Goal: Task Accomplishment & Management: Manage account settings

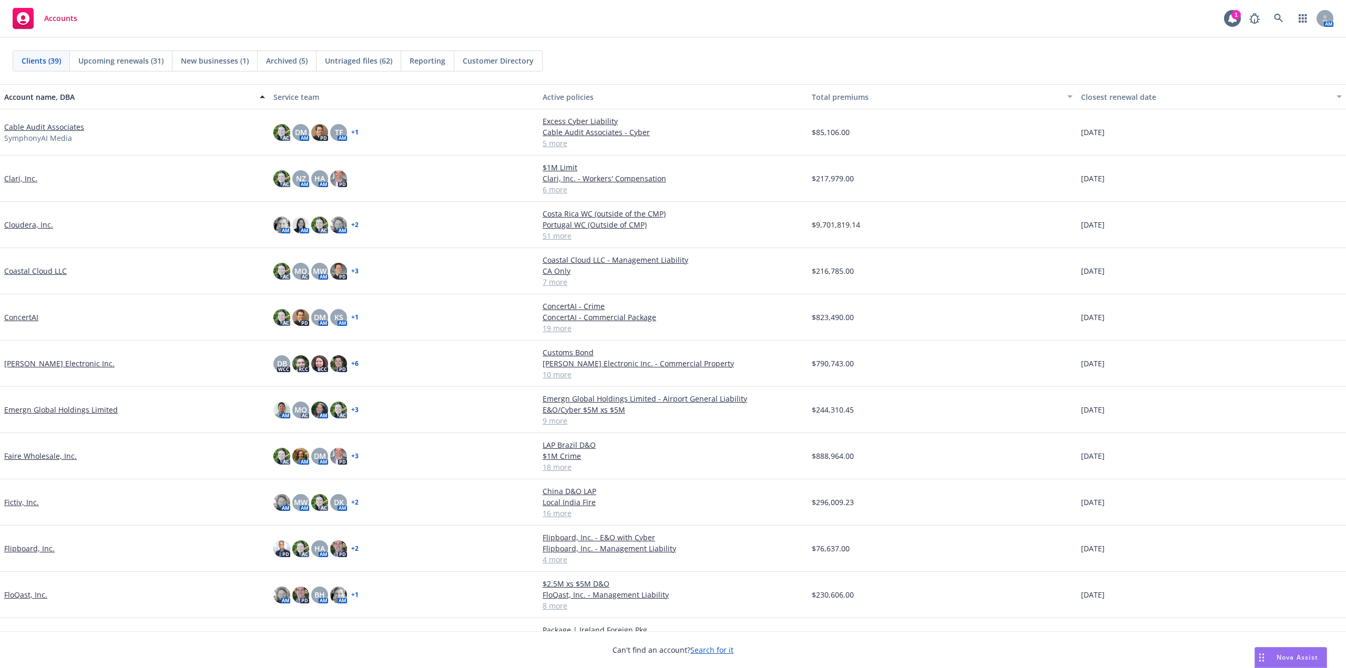
click at [40, 228] on link "Cloudera, Inc." at bounding box center [28, 224] width 49 height 11
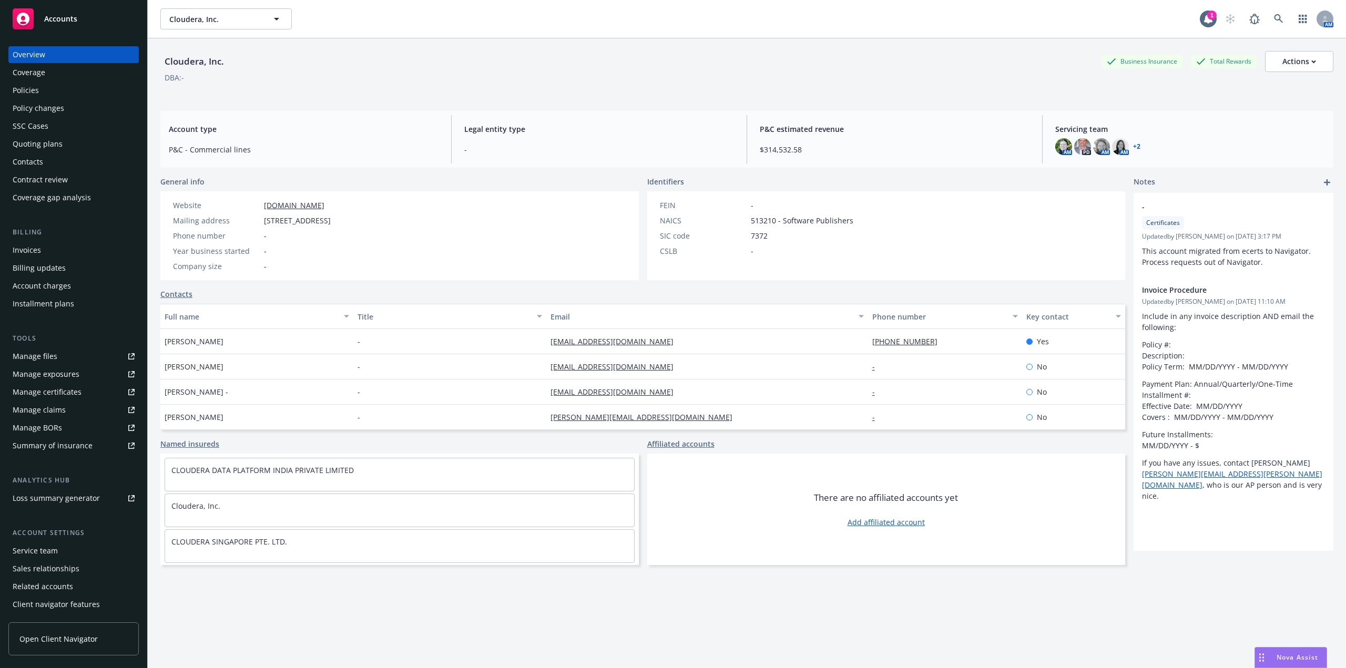
click at [38, 87] on div "Policies" at bounding box center [26, 90] width 26 height 17
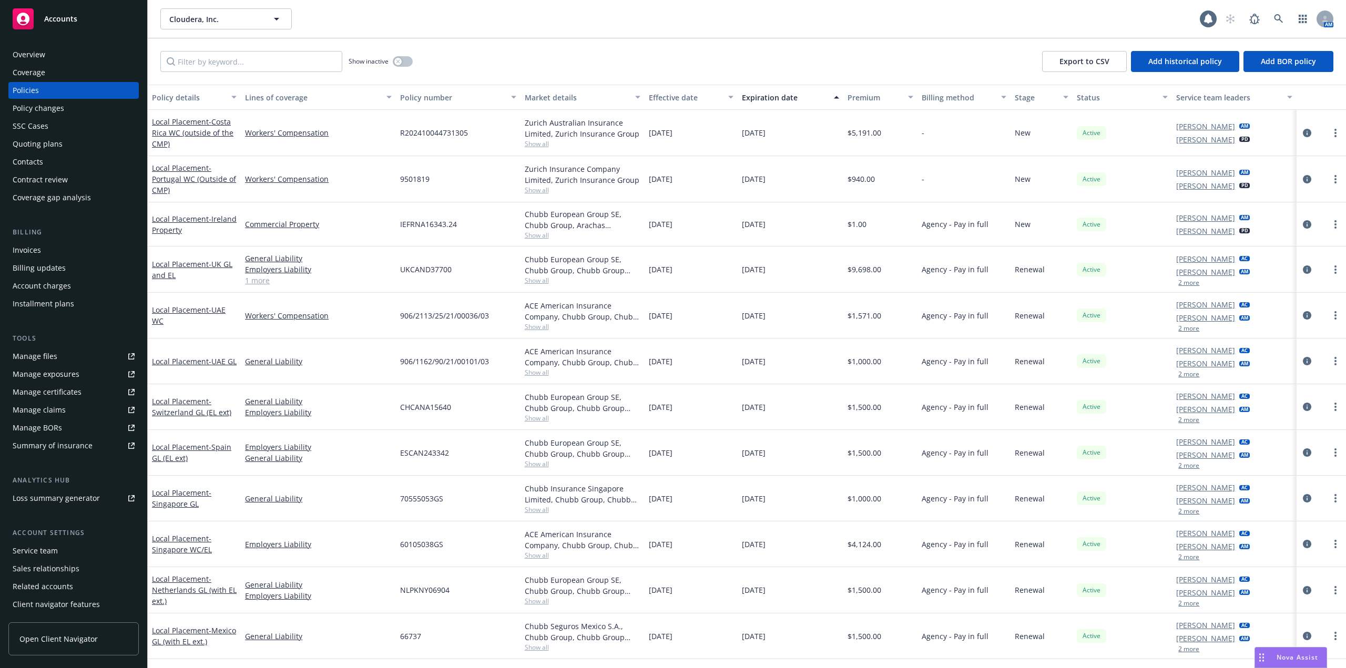
click at [50, 108] on div "Policy changes" at bounding box center [39, 108] width 52 height 17
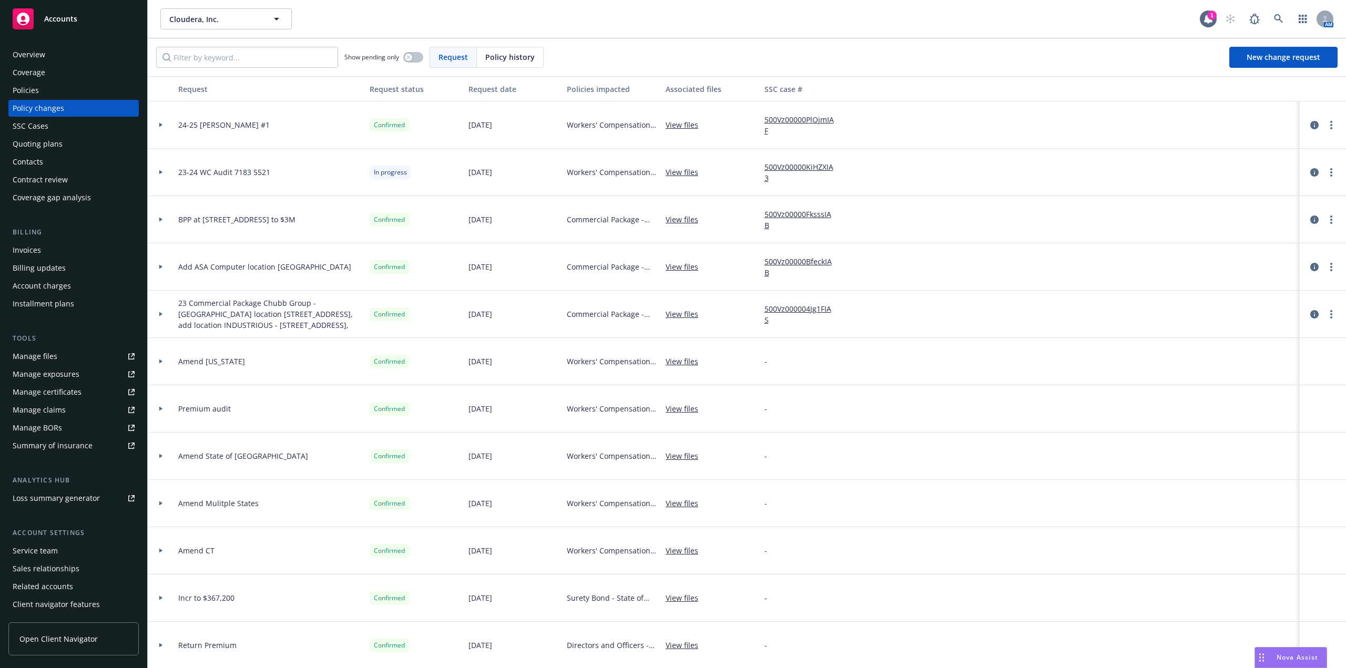
click at [38, 89] on div "Policies" at bounding box center [26, 90] width 26 height 17
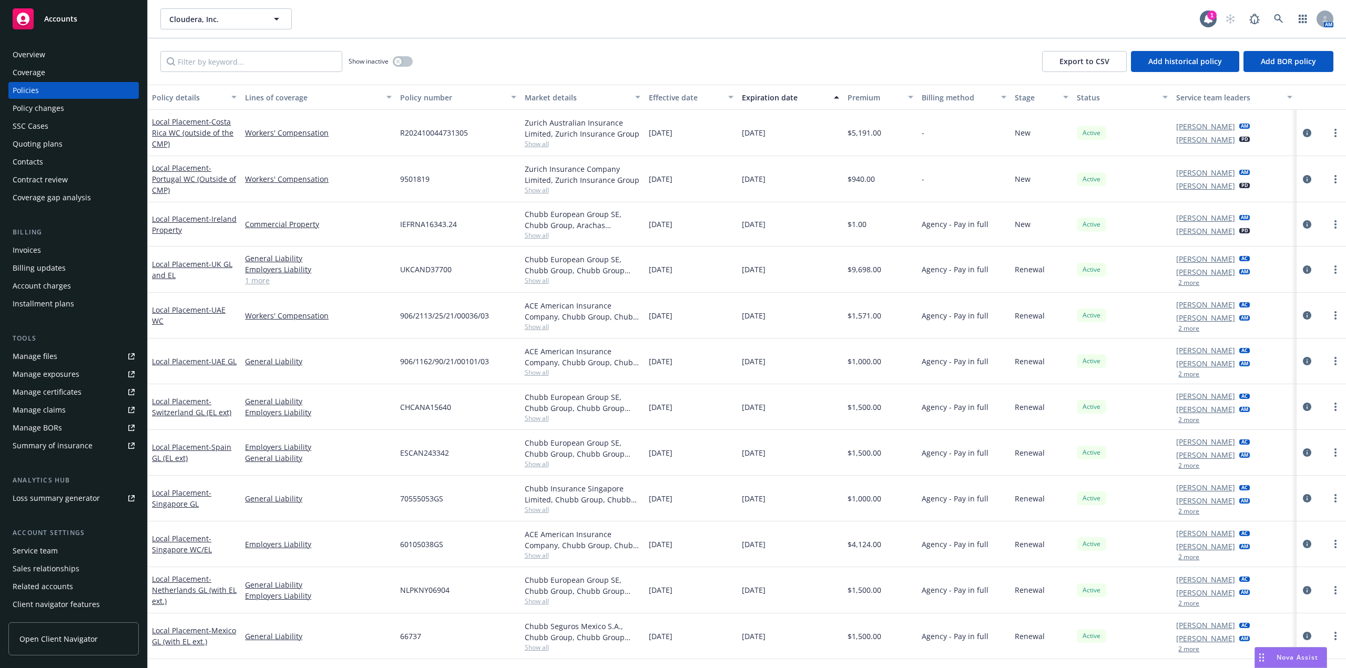
click at [36, 115] on div "Policy changes" at bounding box center [39, 108] width 52 height 17
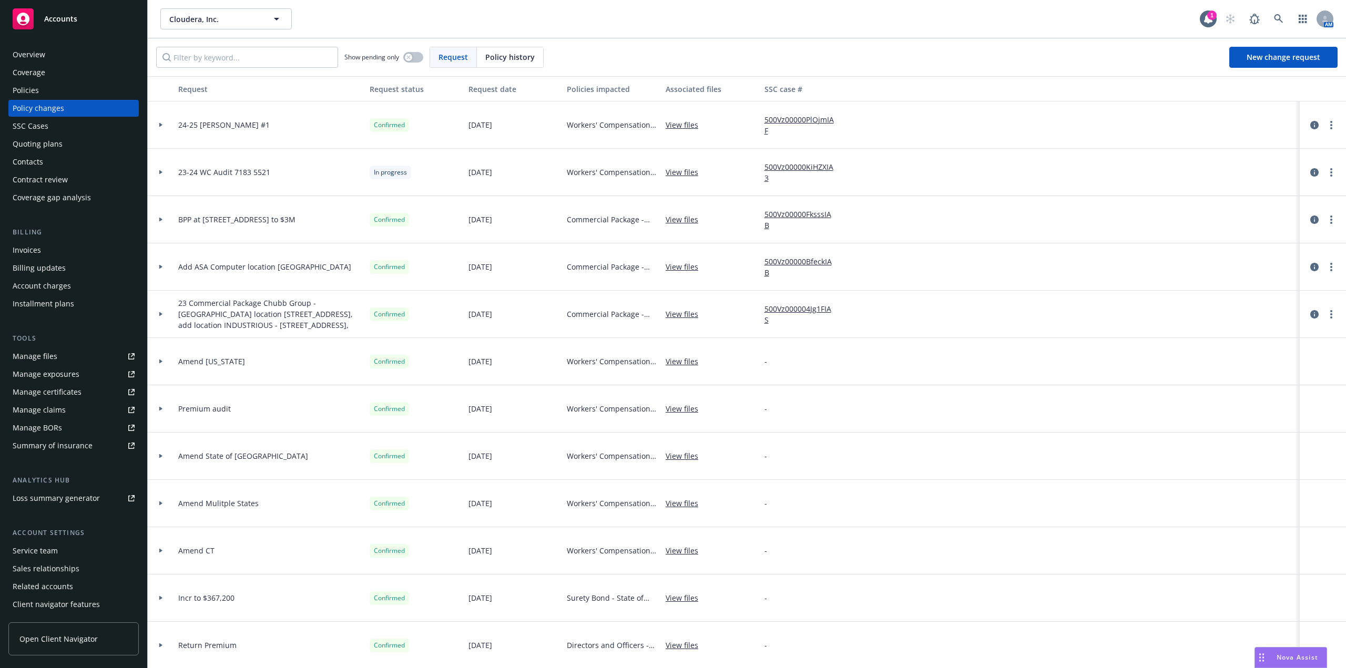
click at [161, 220] on icon at bounding box center [161, 220] width 4 height 4
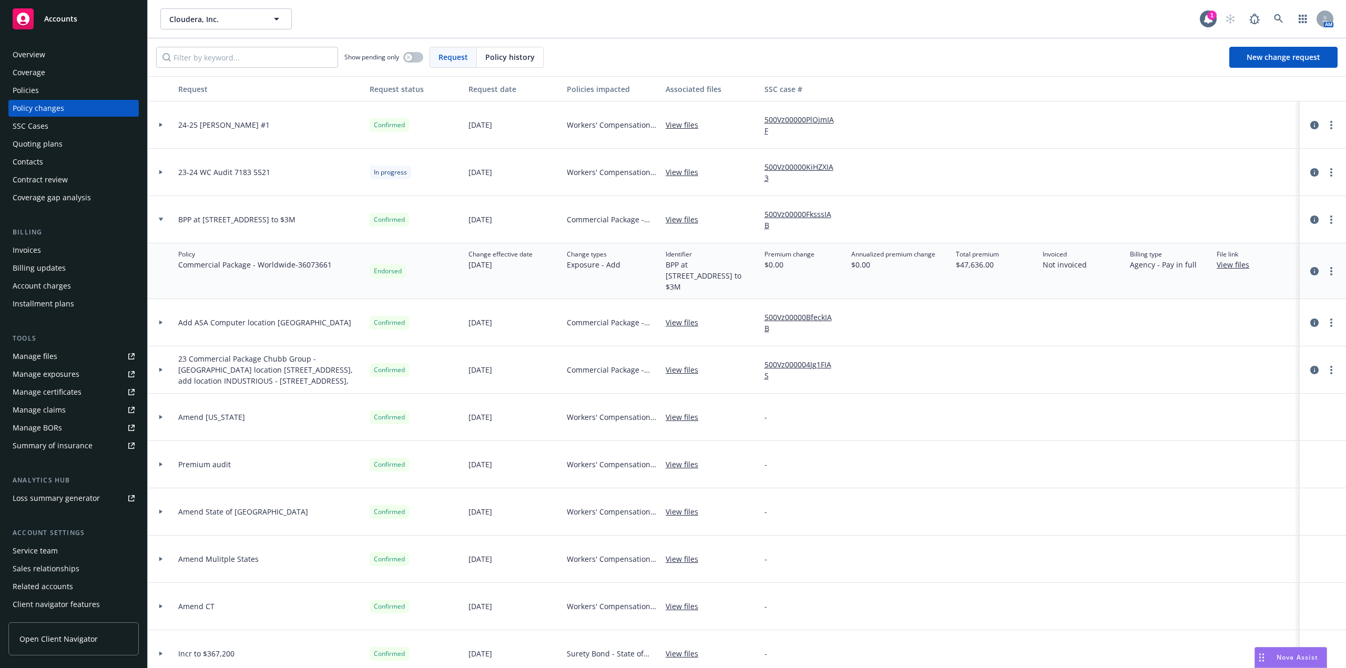
click at [688, 218] on link "View files" at bounding box center [685, 219] width 41 height 11
click at [44, 90] on div "Policies" at bounding box center [74, 90] width 122 height 17
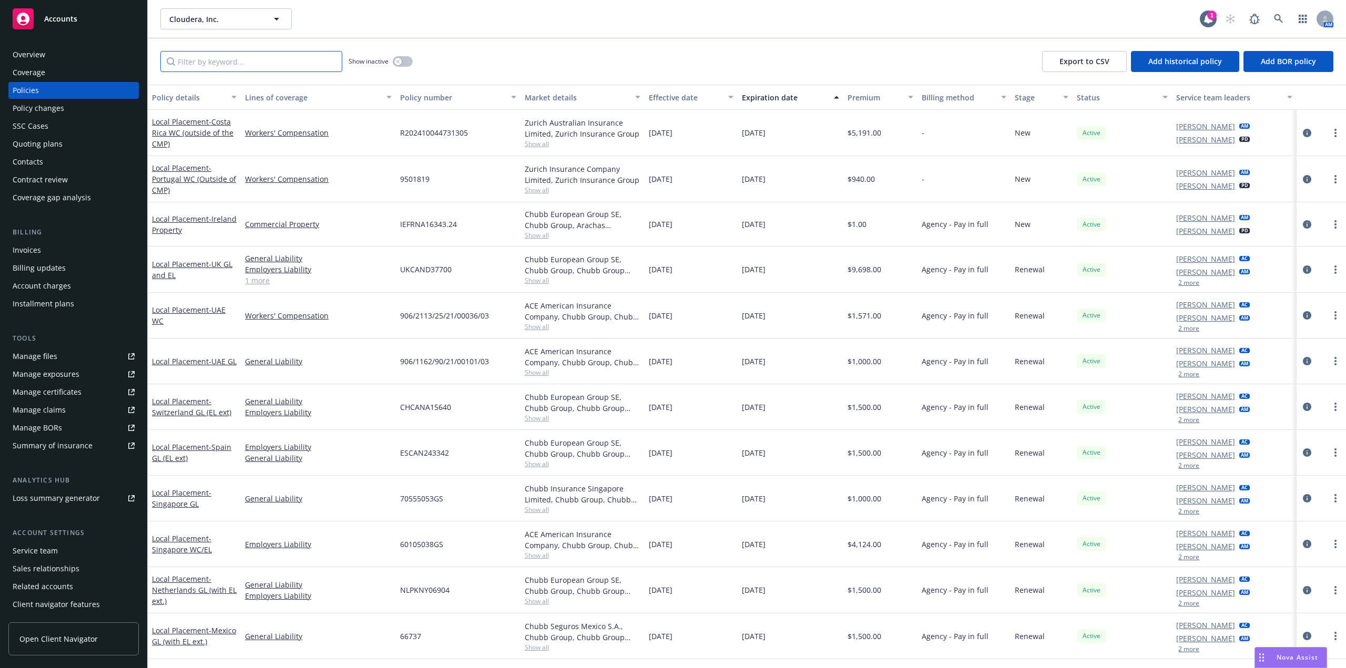
click at [248, 68] on input "Filter by keyword..." at bounding box center [251, 61] width 182 height 21
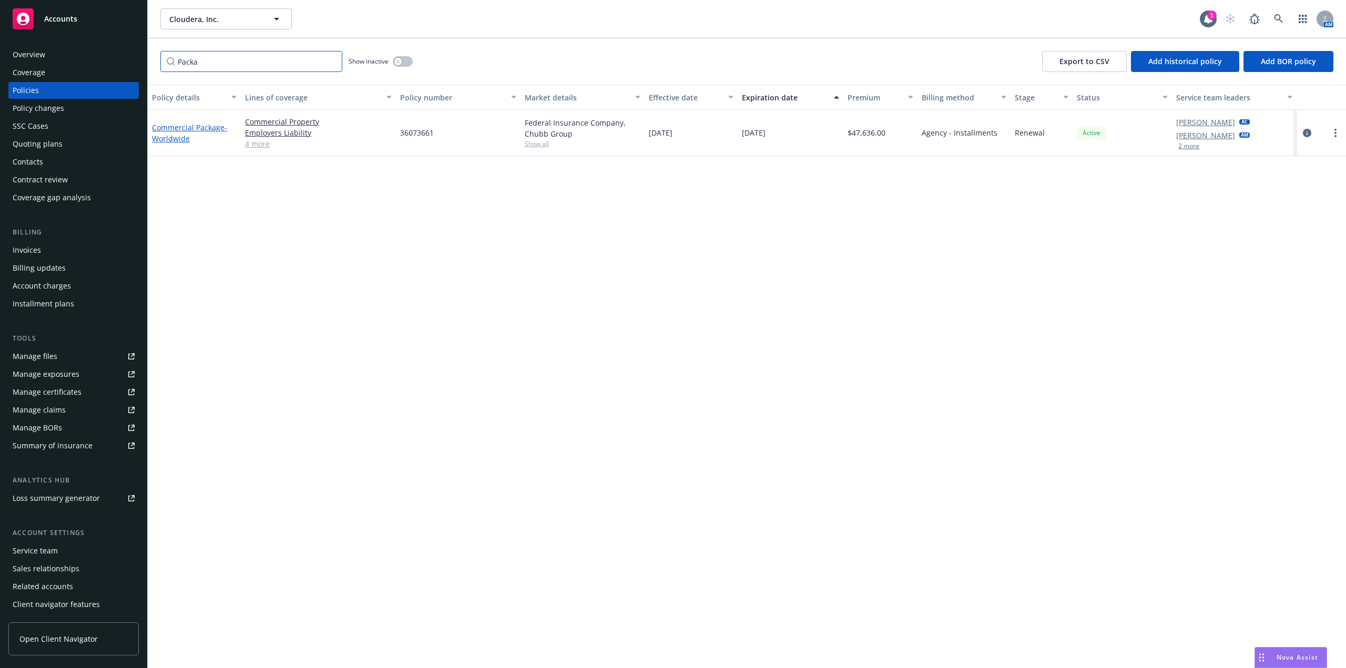
type input "Packa"
click at [192, 128] on link "Commercial Package - Worldwide" at bounding box center [189, 132] width 75 height 21
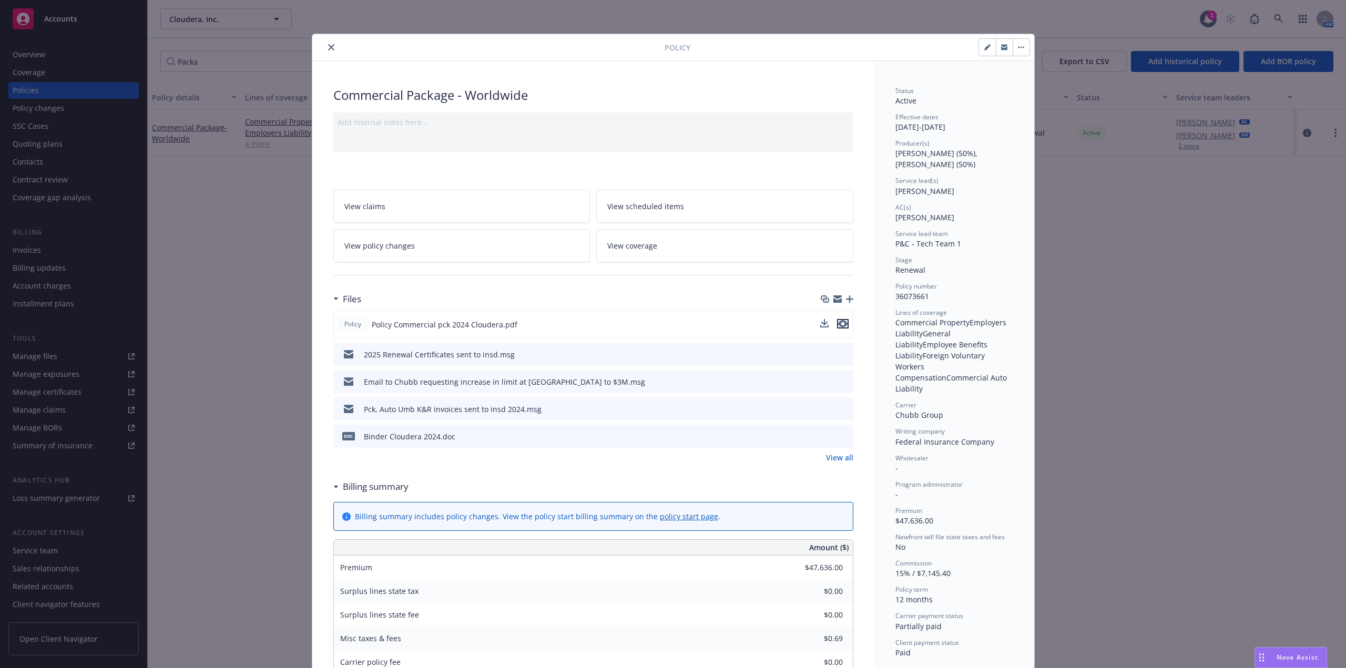
click at [843, 325] on icon "preview file" at bounding box center [842, 323] width 9 height 7
drag, startPoint x: 263, startPoint y: 310, endPoint x: 334, endPoint y: 84, distance: 236.8
click at [264, 309] on div "Policy Commercial Package - Worldwide Add internal notes here... View claims Vi…" at bounding box center [673, 334] width 1346 height 668
click at [328, 48] on icon "close" at bounding box center [331, 47] width 6 height 6
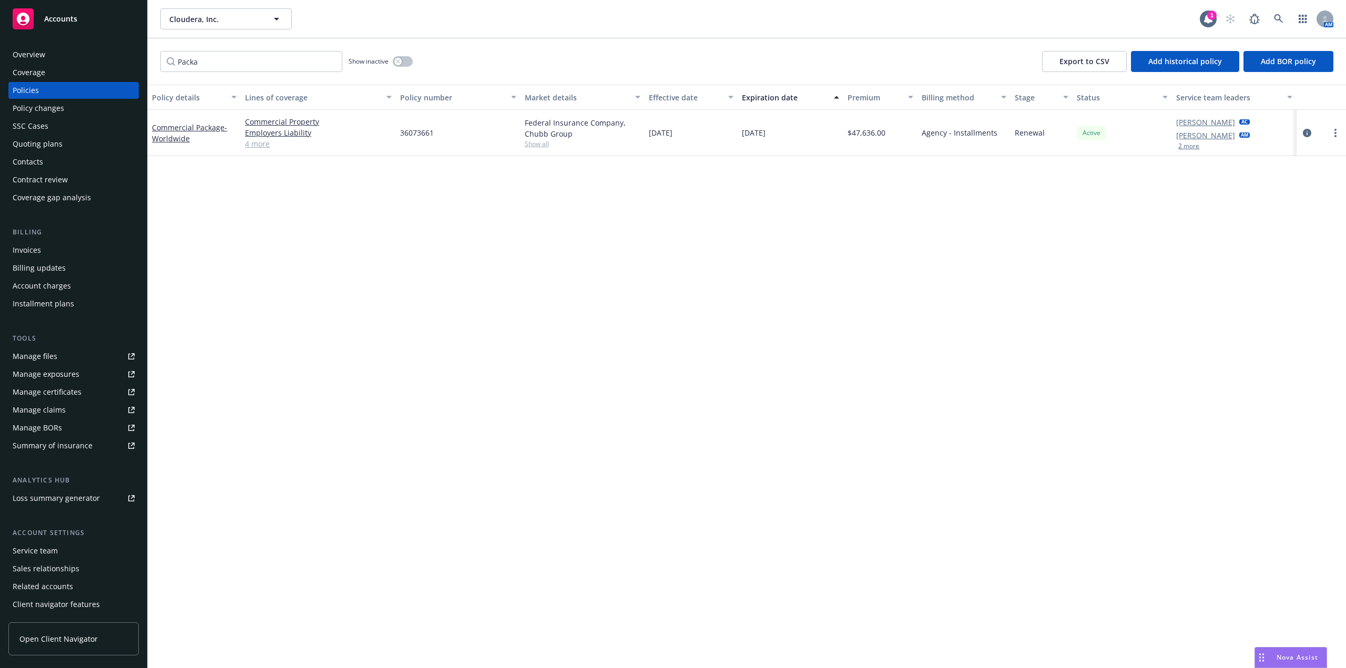
click at [128, 393] on link "Manage certificates" at bounding box center [73, 392] width 130 height 17
click at [70, 99] on div "Overview Coverage Policies Policy changes SSC Cases Quoting plans Contacts Cont…" at bounding box center [73, 126] width 130 height 160
click at [333, 63] on input "Packa" at bounding box center [251, 61] width 182 height 21
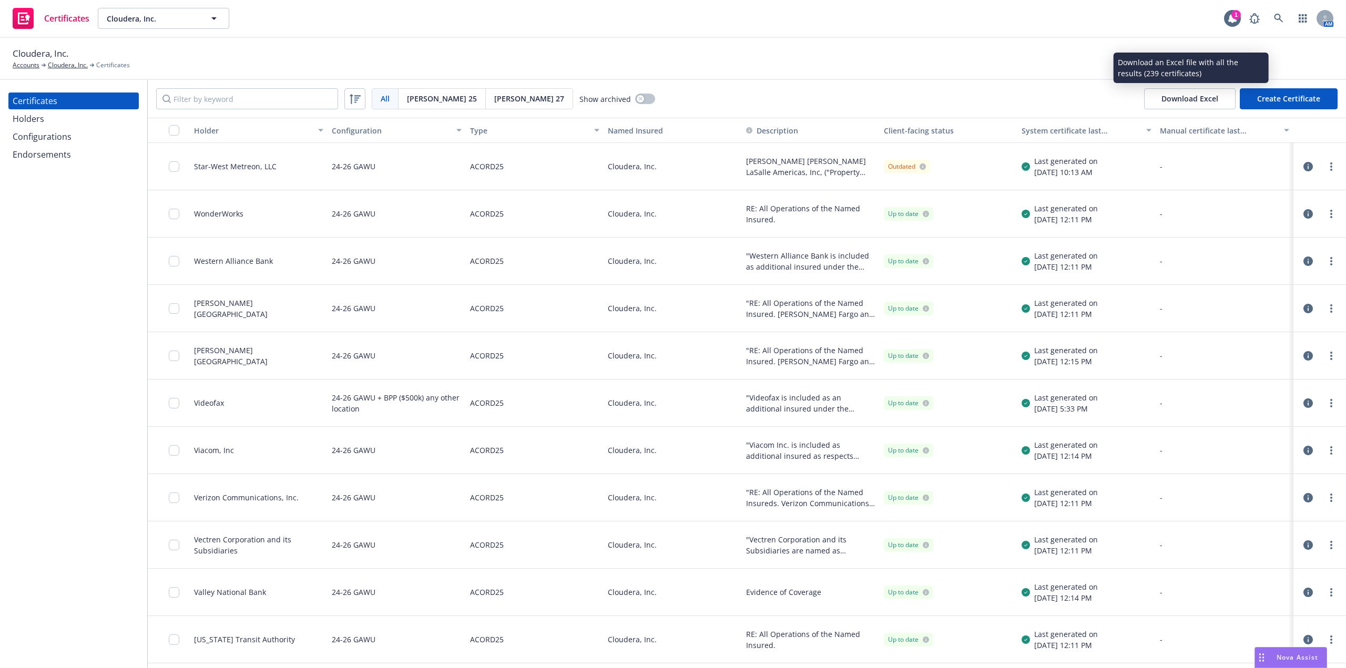
click at [1180, 100] on button "Download Excel" at bounding box center [1189, 98] width 91 height 21
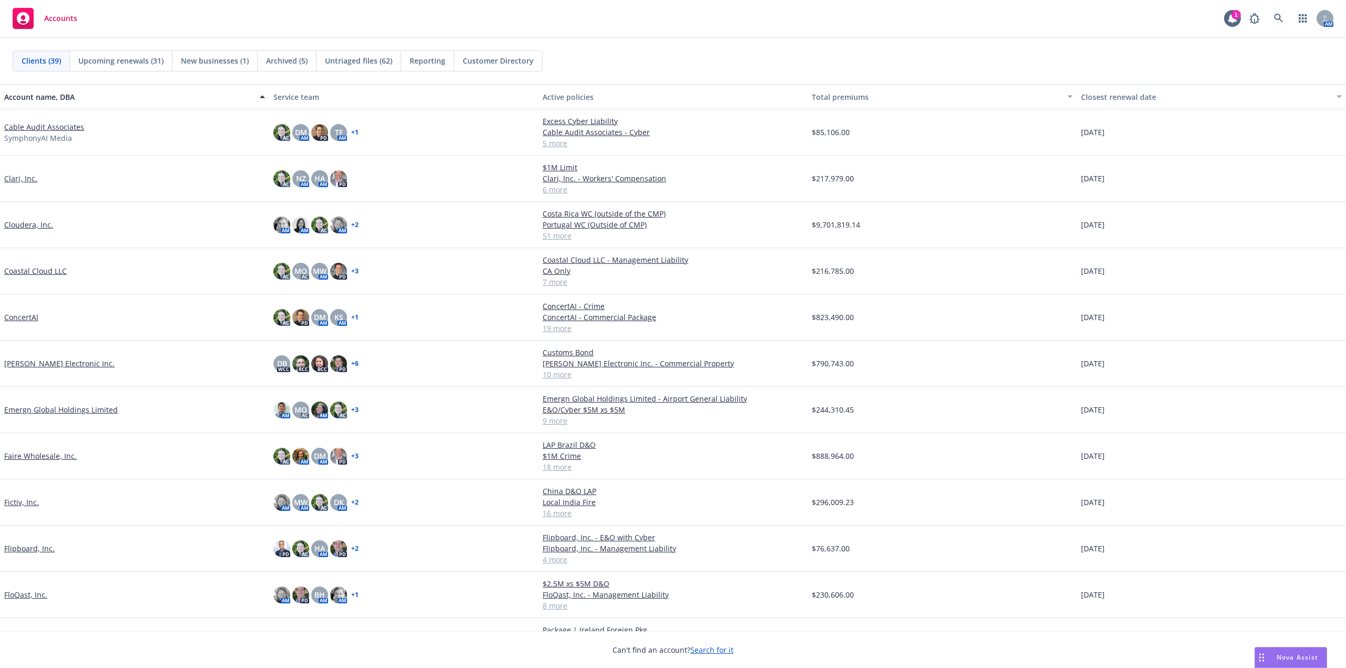
scroll to position [210, 0]
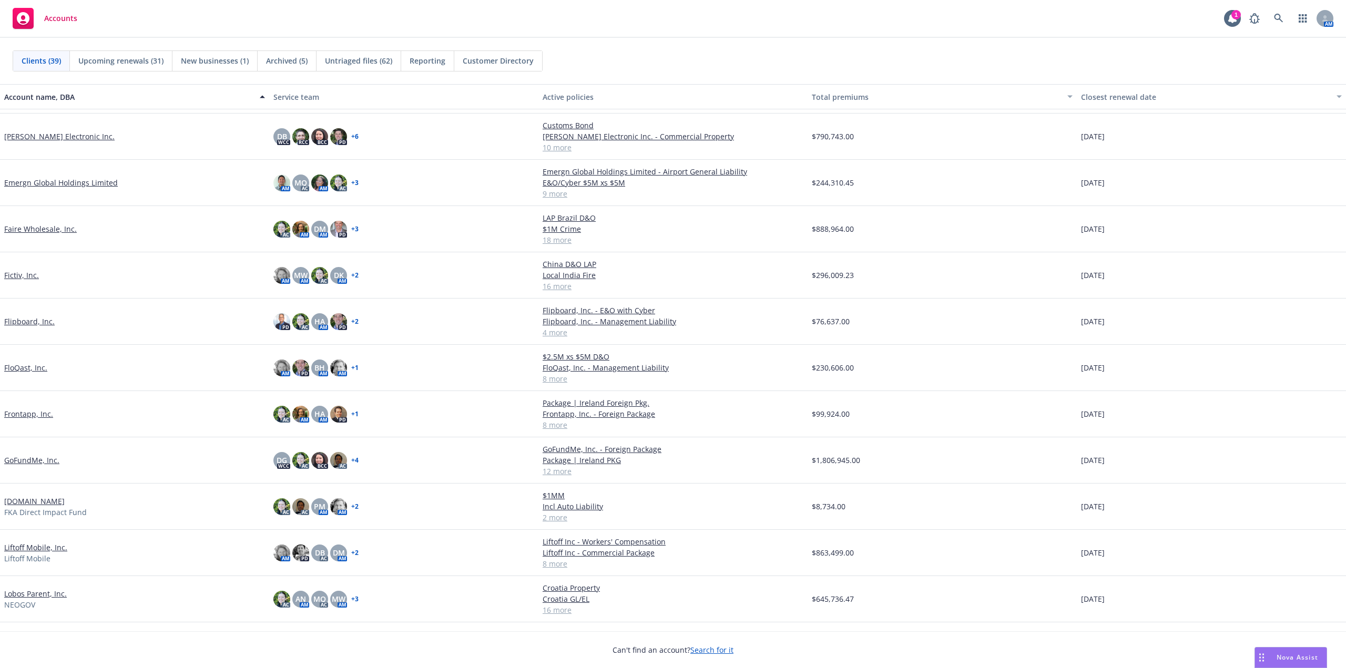
click at [40, 231] on link "Faire Wholesale, Inc." at bounding box center [40, 228] width 73 height 11
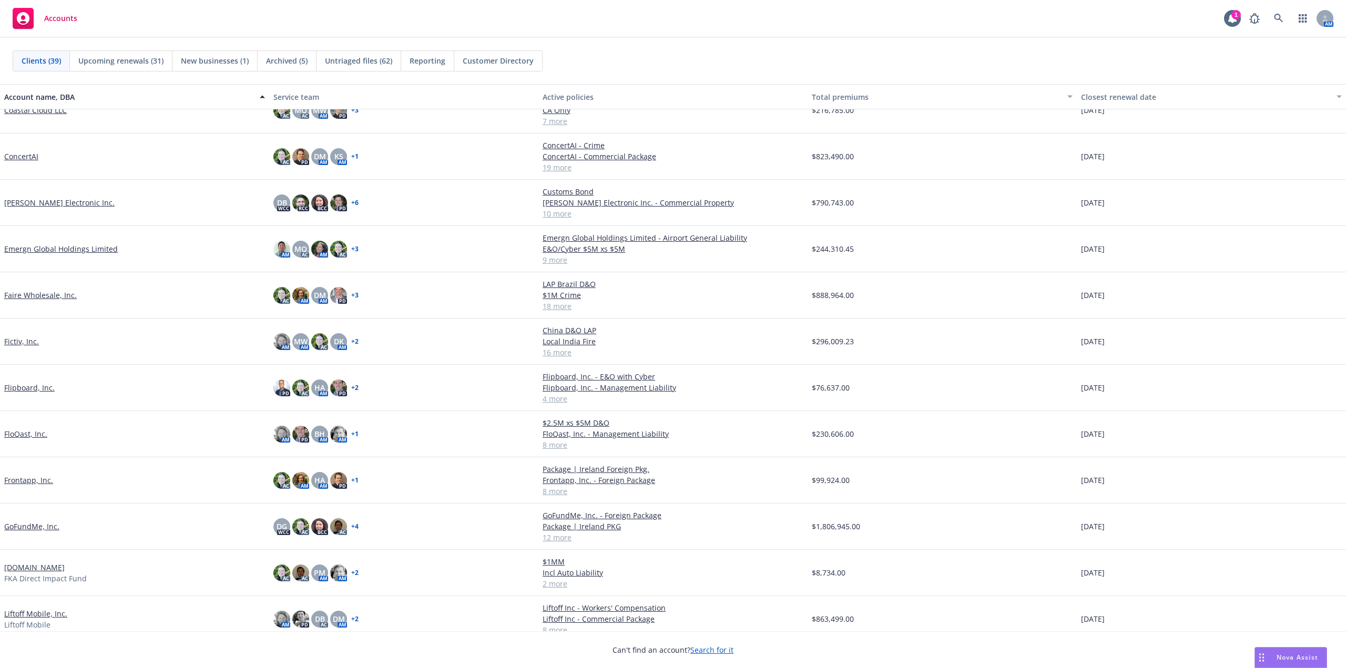
scroll to position [158, 0]
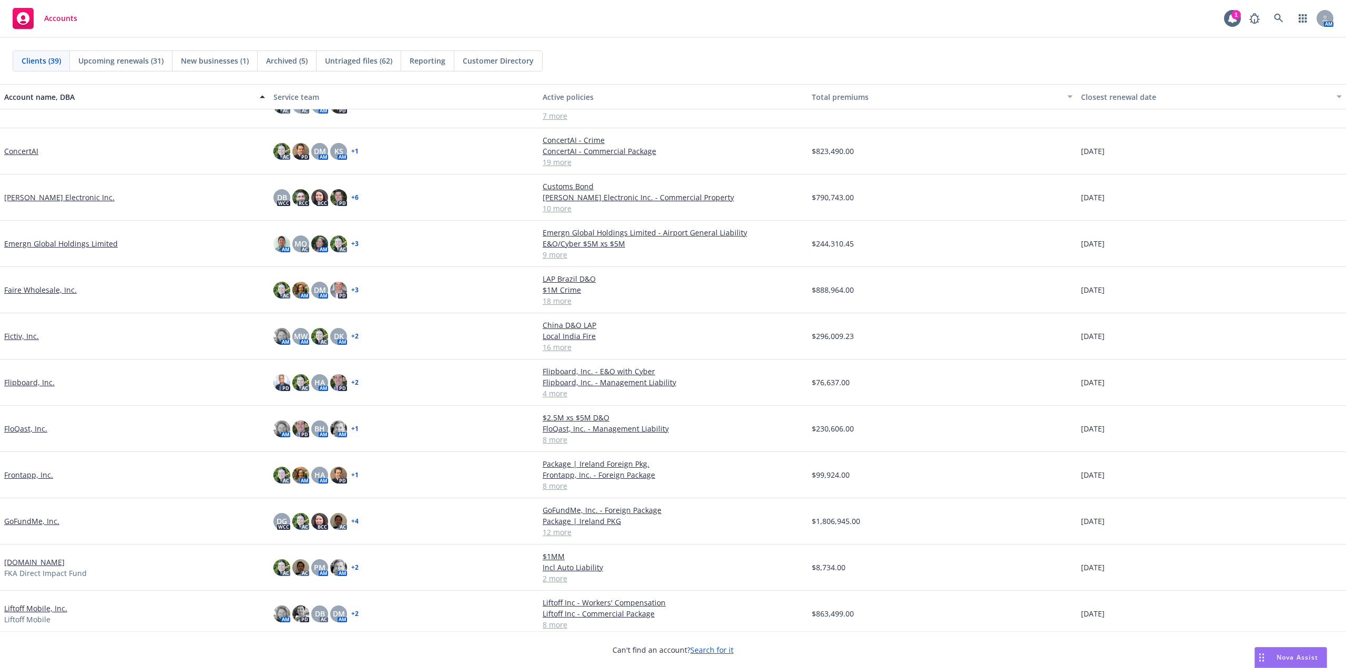
click at [54, 388] on div "Flipboard, Inc." at bounding box center [134, 383] width 269 height 46
click at [49, 381] on link "Flipboard, Inc." at bounding box center [29, 382] width 50 height 11
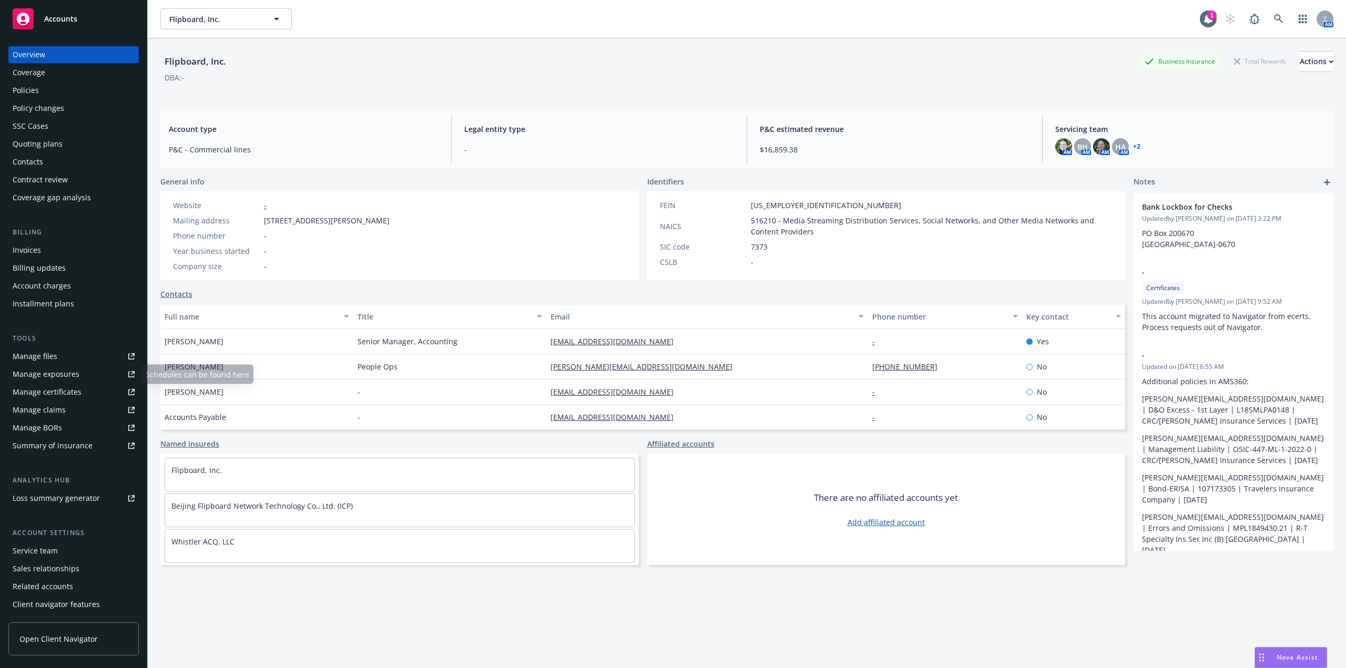
click at [128, 356] on icon at bounding box center [131, 356] width 6 height 6
click at [73, 103] on div "Policy changes" at bounding box center [74, 108] width 122 height 17
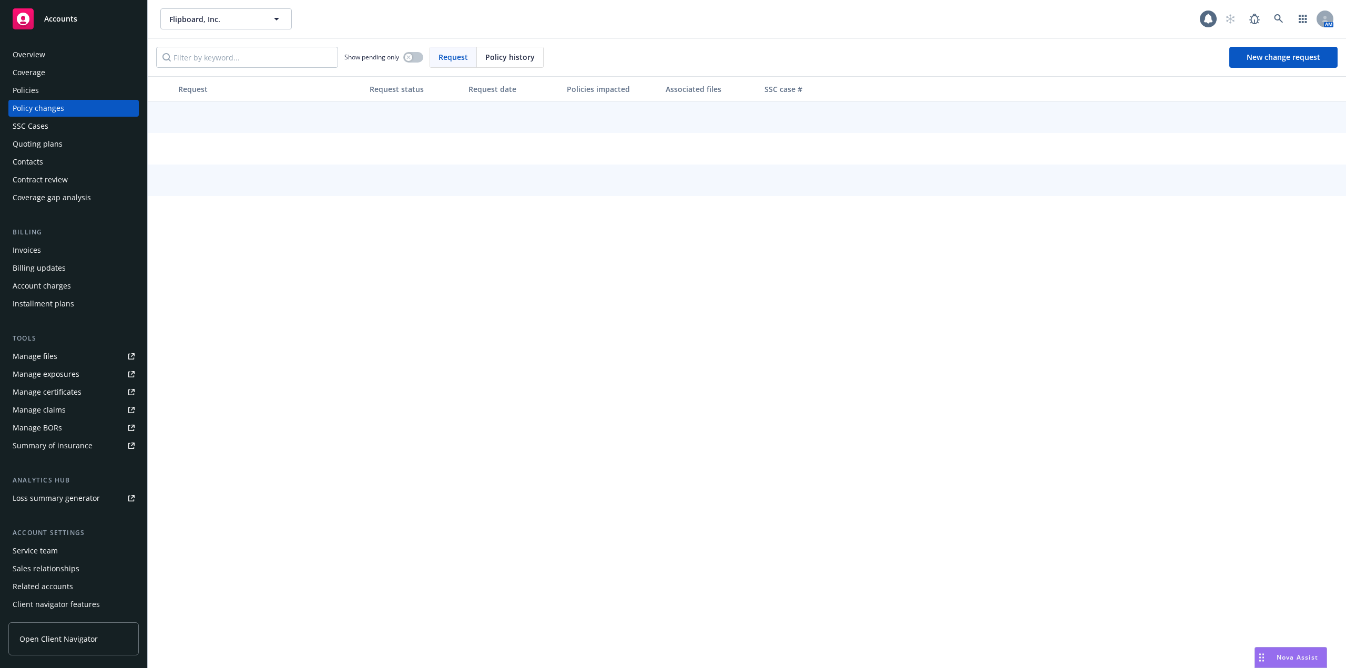
click at [71, 146] on div "Quoting plans" at bounding box center [74, 144] width 122 height 17
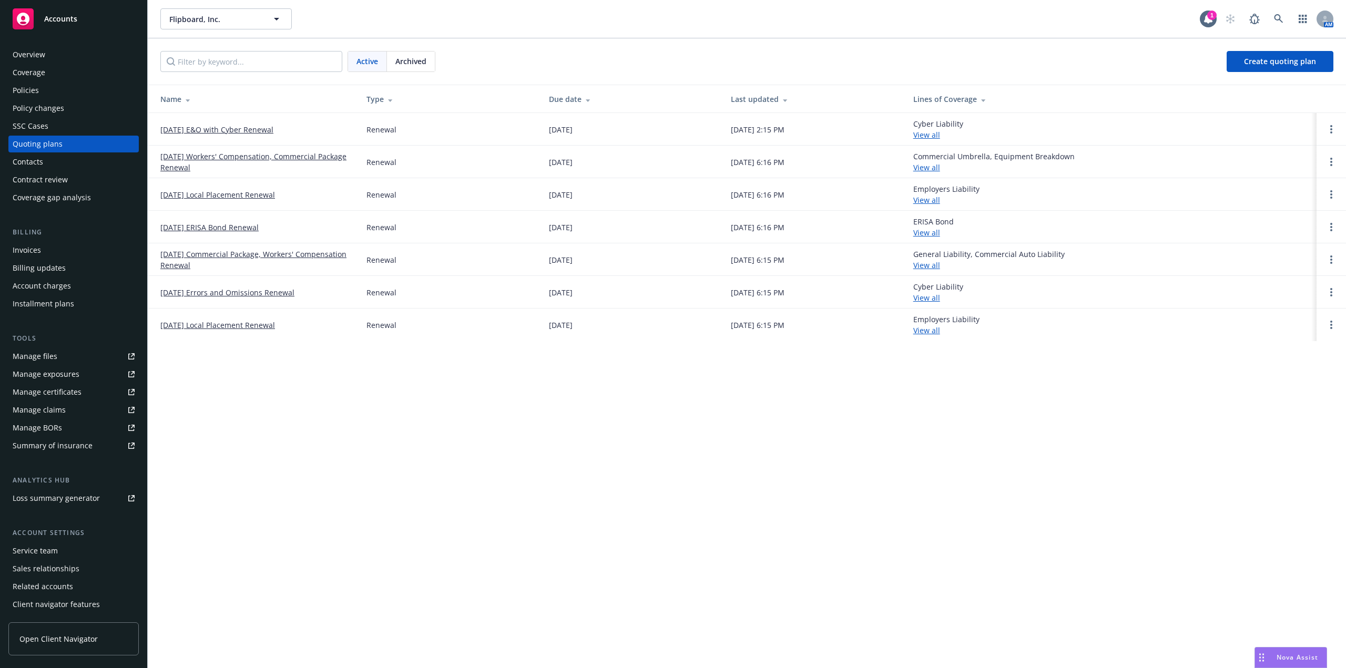
click at [40, 76] on div "Coverage" at bounding box center [29, 72] width 33 height 17
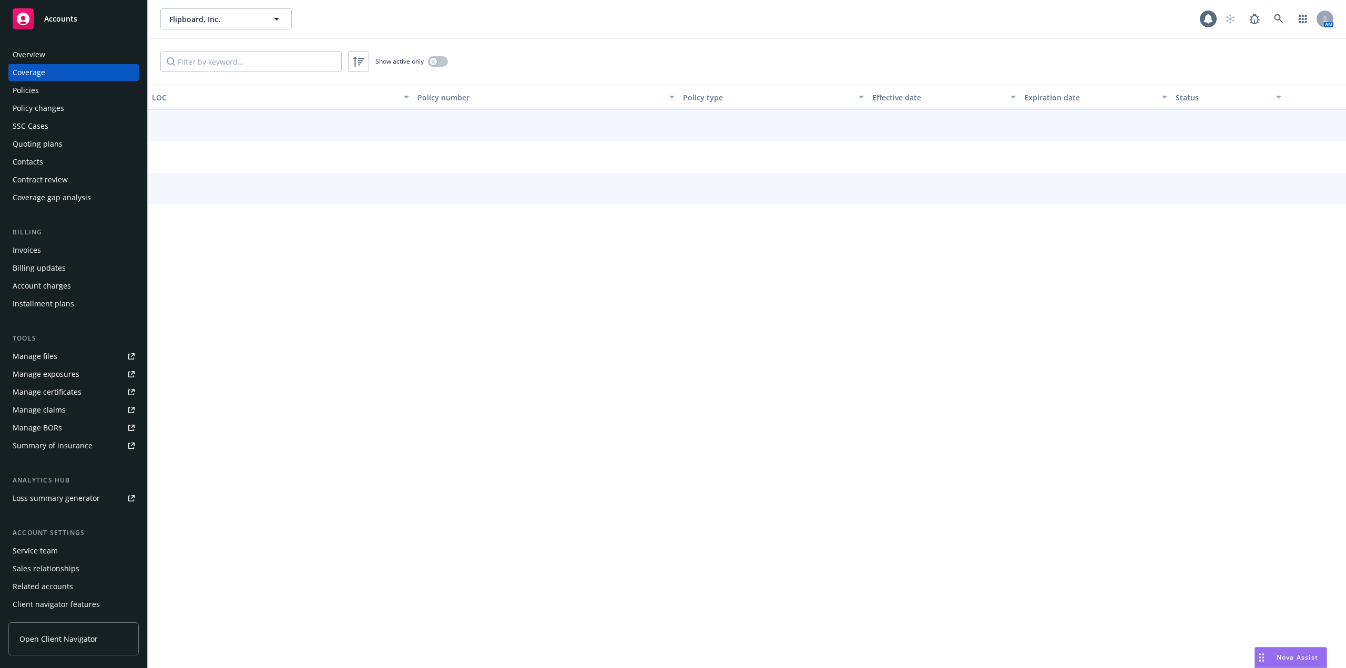
click at [30, 85] on div "Policies" at bounding box center [26, 90] width 26 height 17
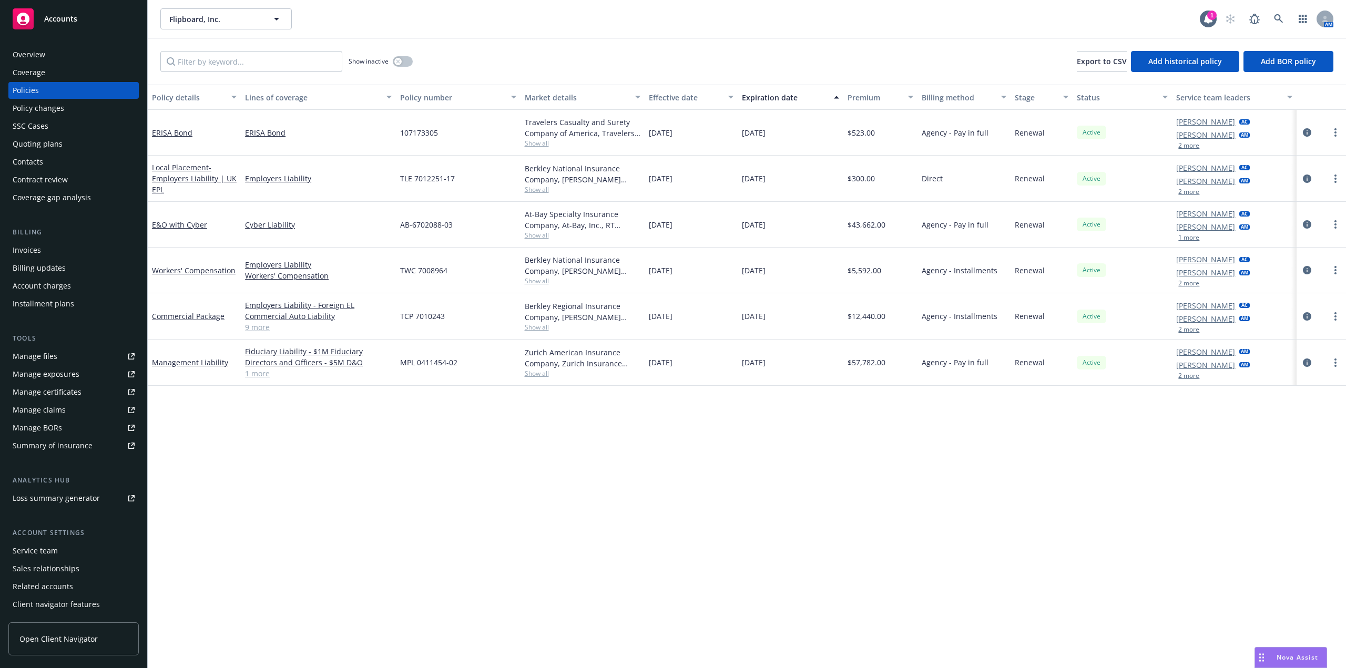
click at [44, 146] on div "Quoting plans" at bounding box center [38, 144] width 50 height 17
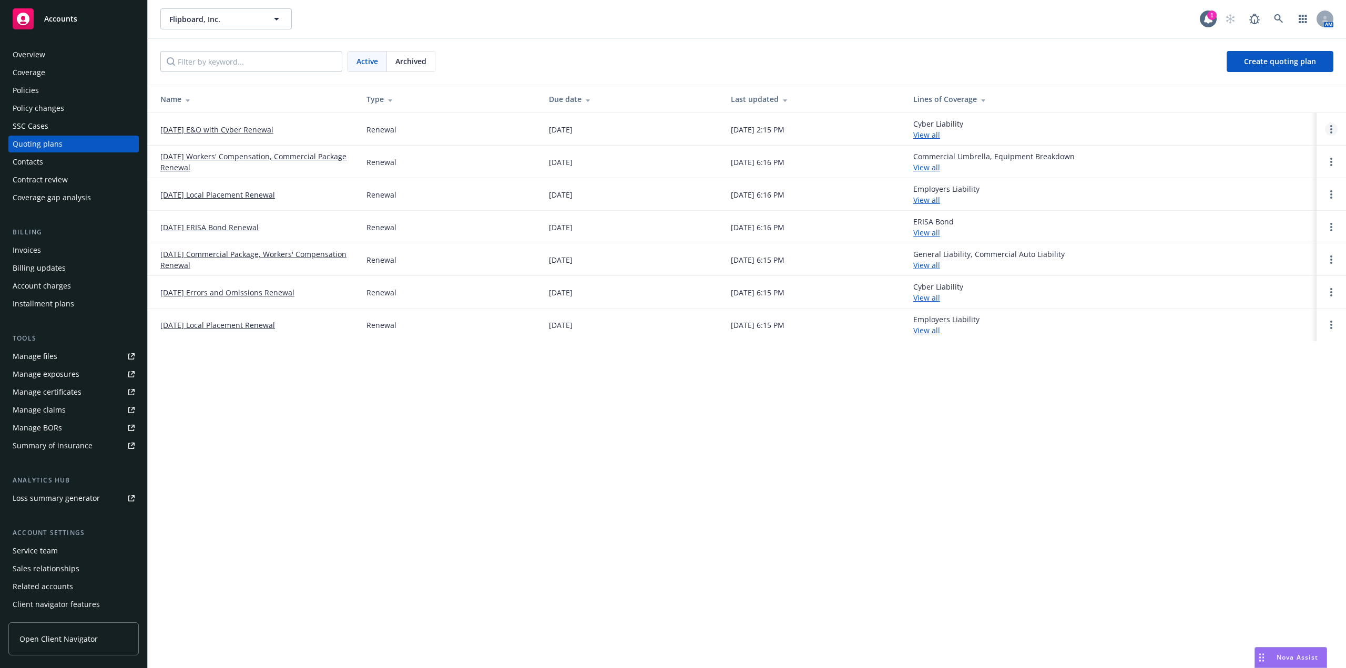
click at [1335, 131] on link "Open options" at bounding box center [1331, 129] width 13 height 13
click at [1304, 58] on span "Copy logging email" at bounding box center [1277, 58] width 92 height 10
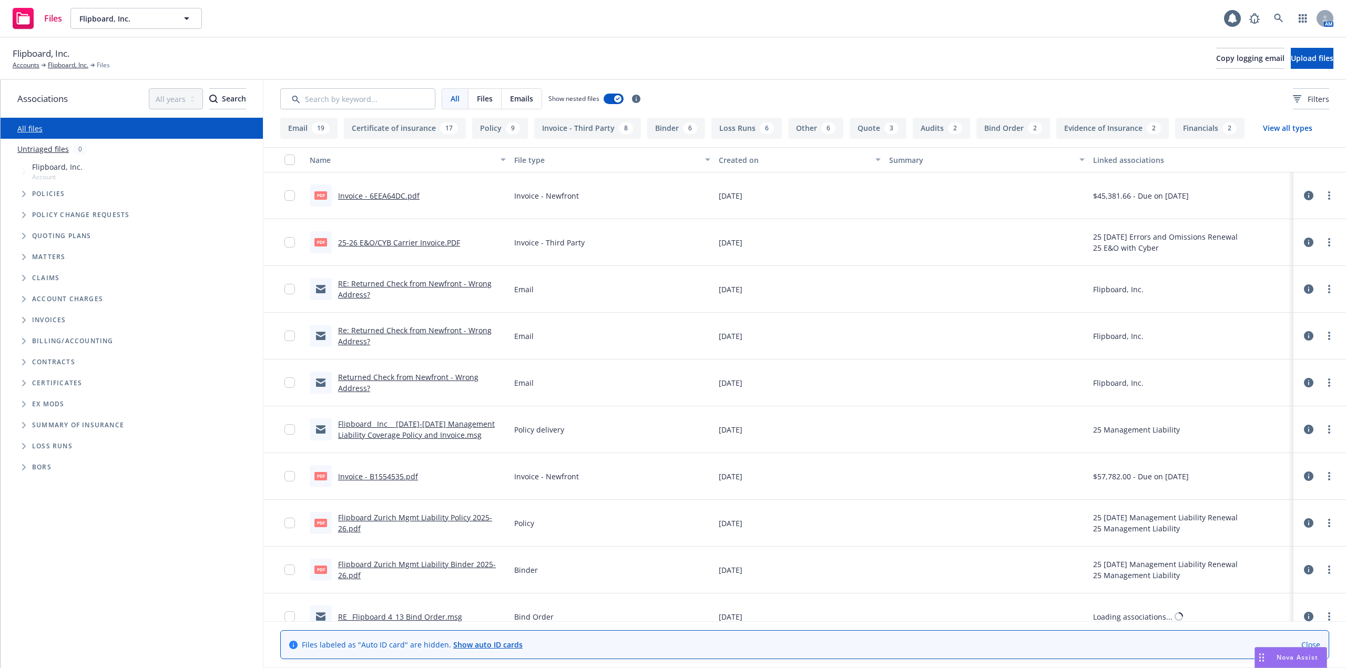
click at [363, 101] on input "Search by keyword..." at bounding box center [357, 98] width 155 height 21
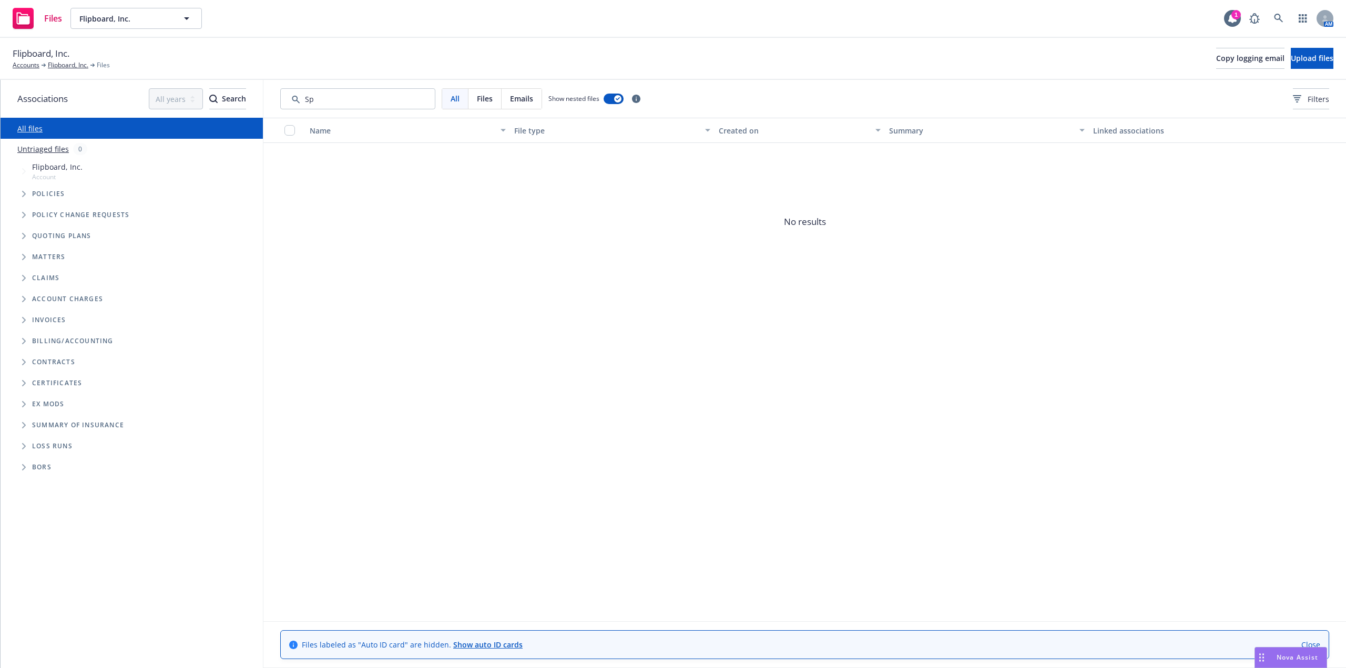
type input "S"
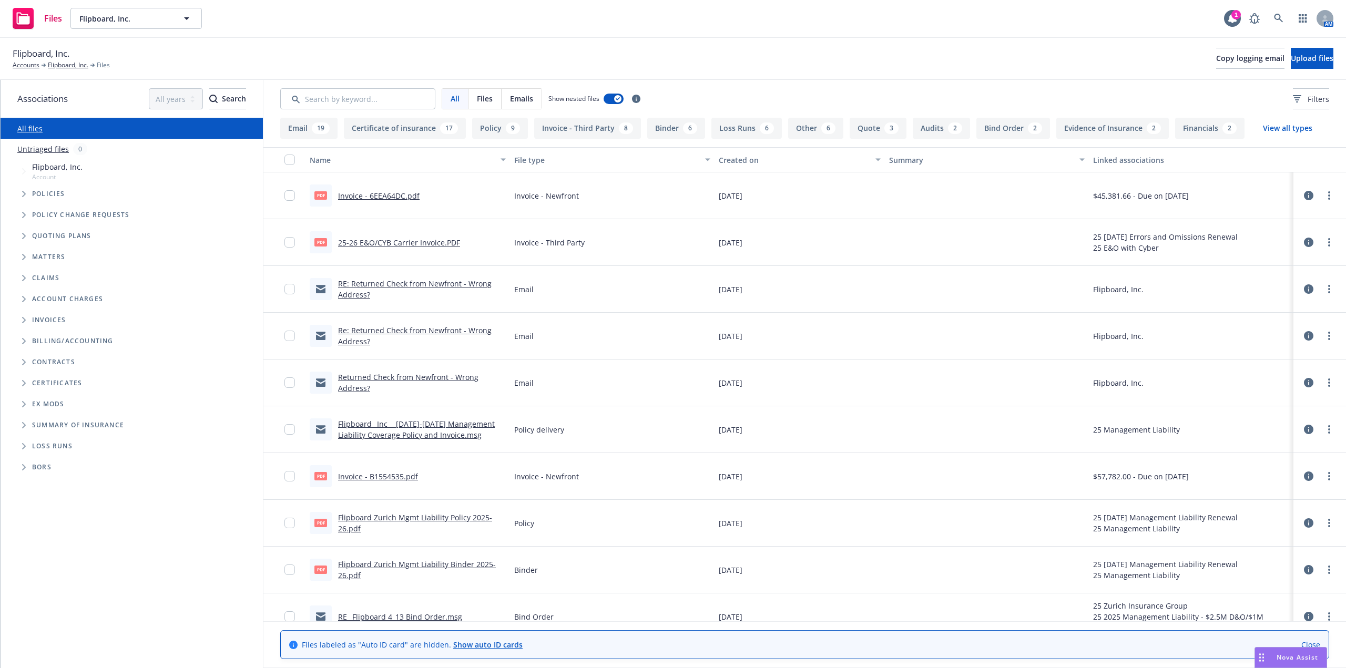
click at [24, 235] on icon "Tree Example" at bounding box center [24, 236] width 4 height 6
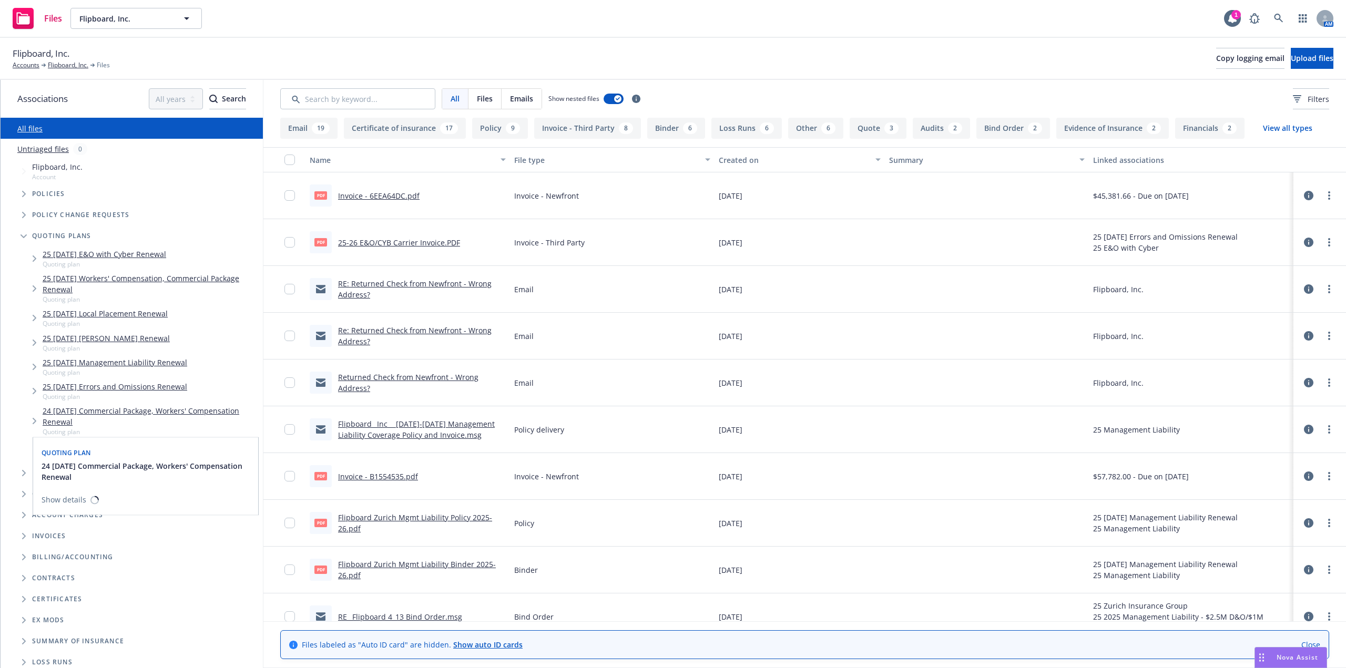
click at [213, 411] on link "24 [DATE] Commercial Package, Workers' Compensation Renewal" at bounding box center [151, 416] width 216 height 22
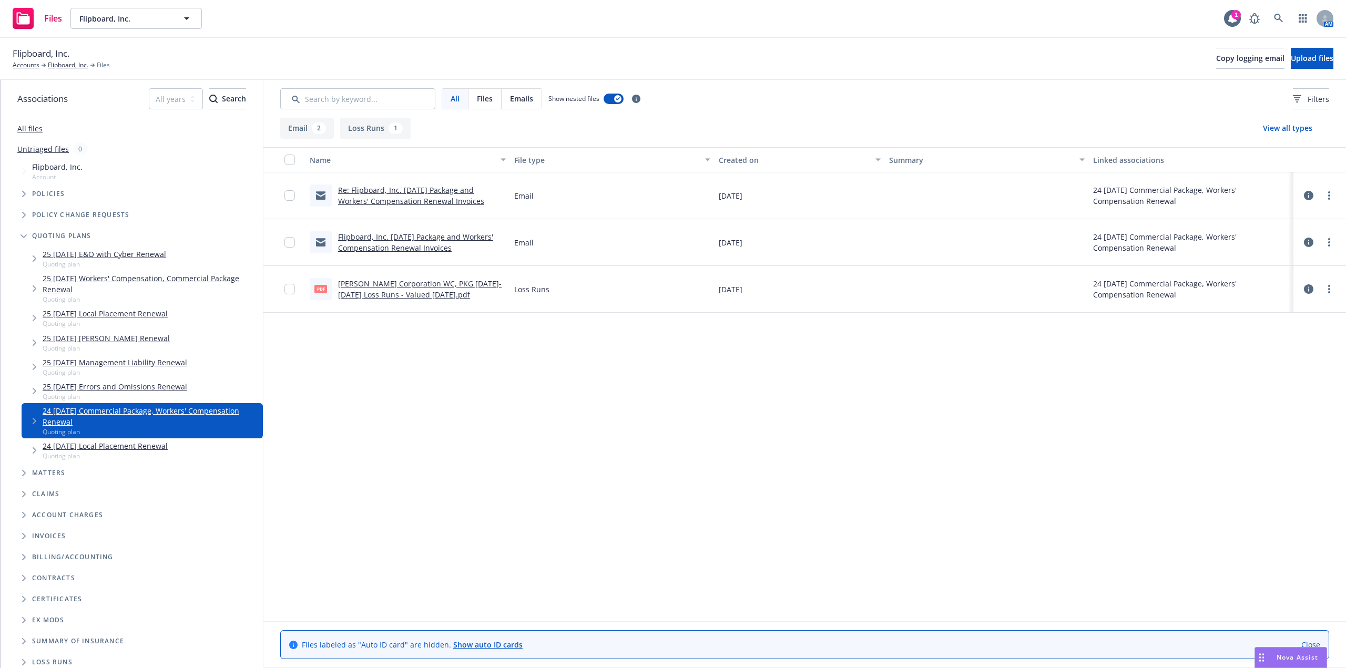
click at [392, 431] on div "Name File type Created on Summary Linked associations Re: Flipboard, Inc. [DATE…" at bounding box center [804, 384] width 1082 height 474
click at [32, 418] on span "Tree Example" at bounding box center [34, 421] width 17 height 17
click at [147, 383] on link "25 [DATE] Errors and Omissions Renewal" at bounding box center [115, 386] width 145 height 11
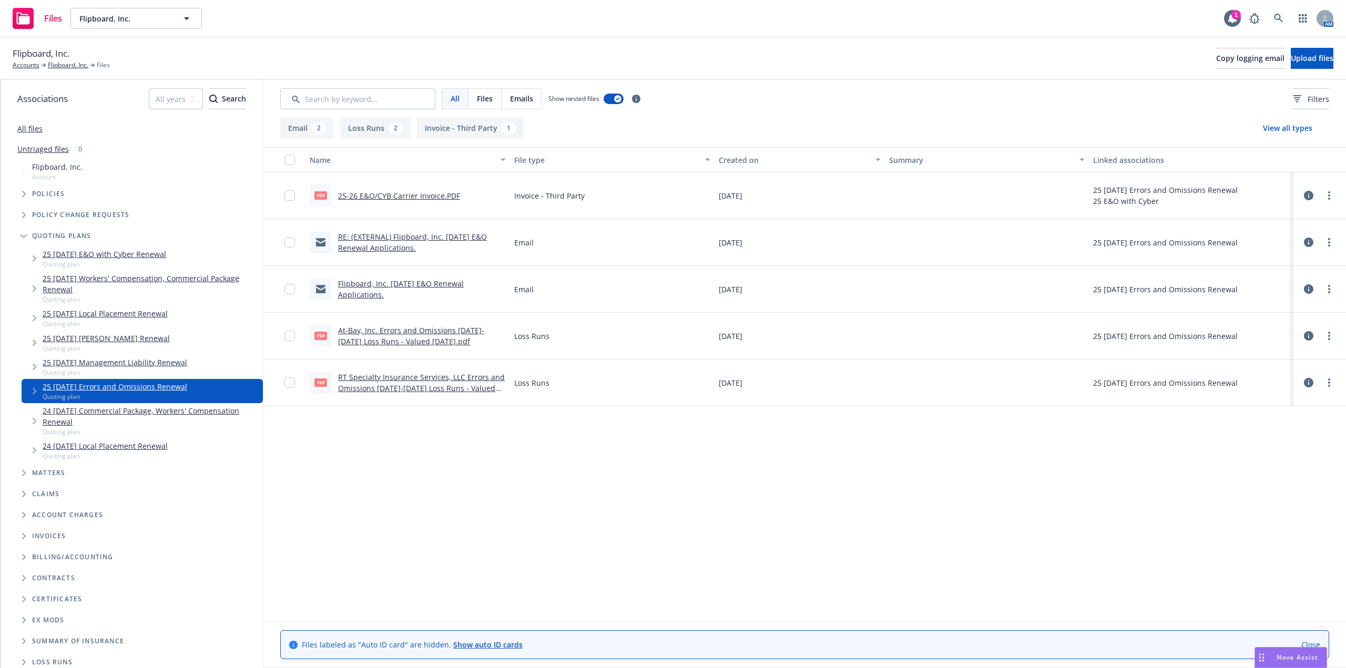
click at [434, 237] on link "RE: (EXTERNAL) Flipboard, Inc. [DATE] E&O Renewal Applications." at bounding box center [412, 242] width 149 height 21
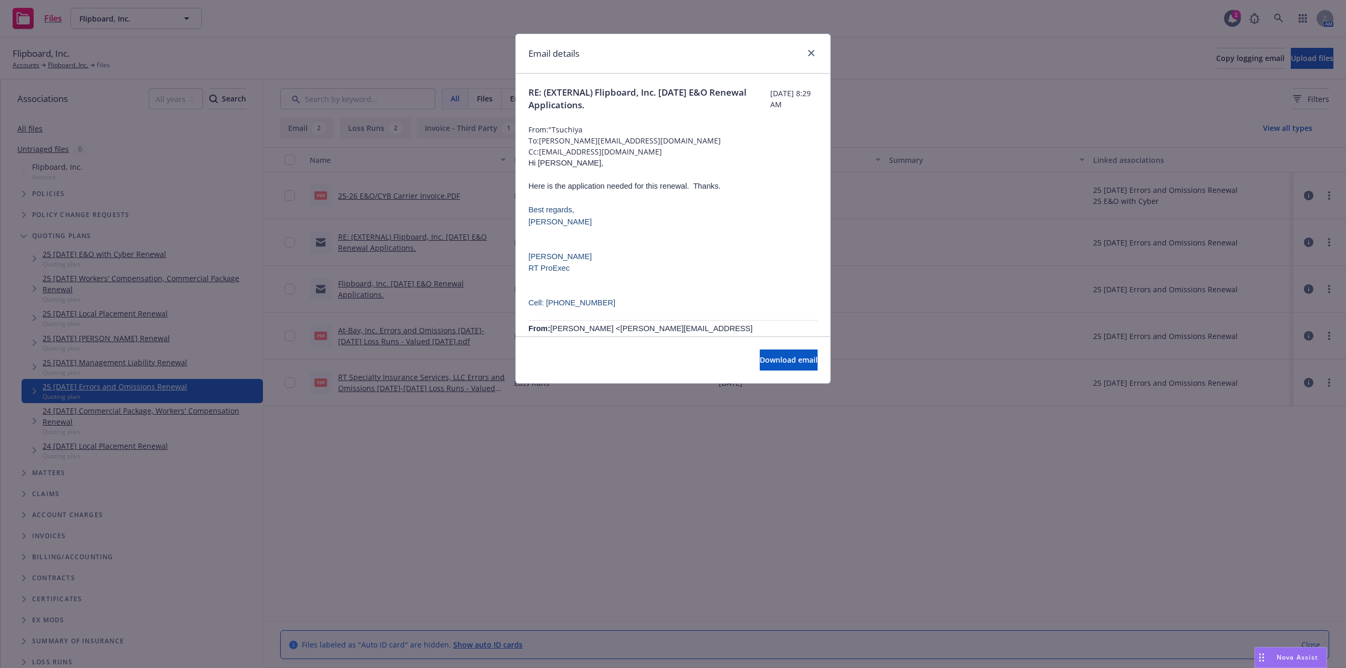
click at [582, 127] on span "From: "Tsuchiya" at bounding box center [672, 129] width 289 height 11
drag, startPoint x: 602, startPoint y: 186, endPoint x: 583, endPoint y: 188, distance: 18.5
click at [602, 186] on span "Hi [PERSON_NAME], Here is the application needed for this renewal. Thanks." at bounding box center [624, 175] width 192 height 32
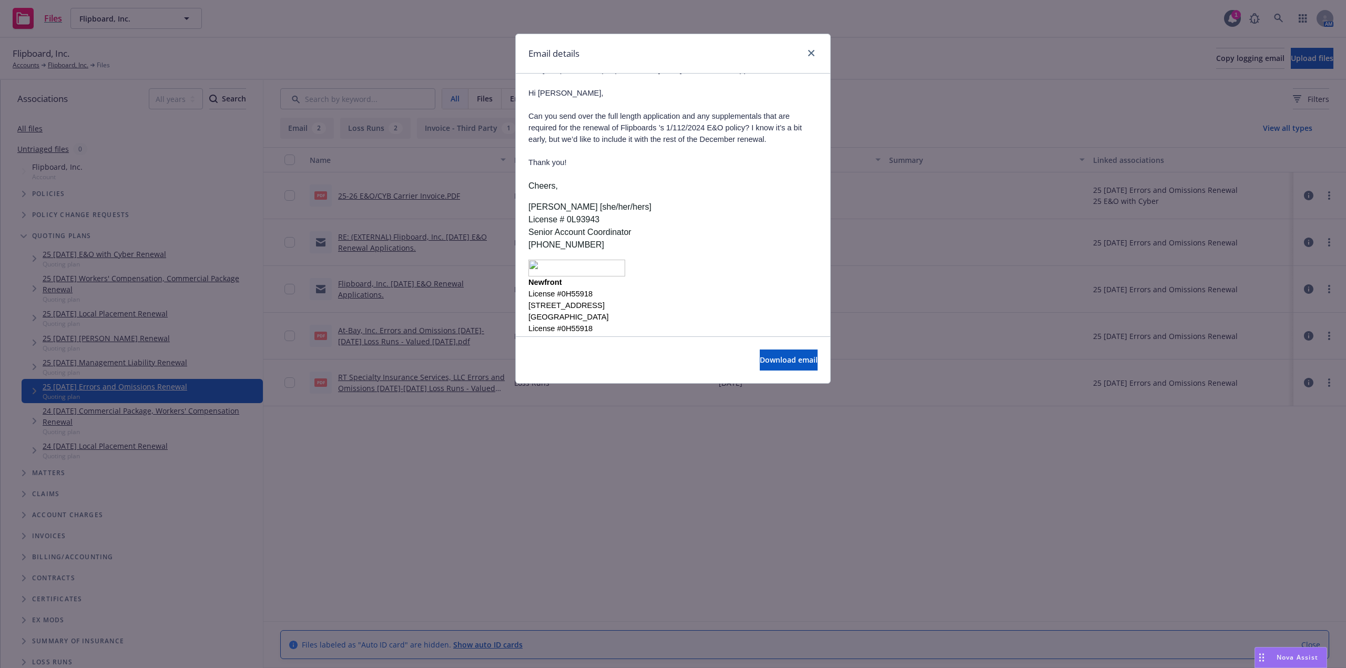
scroll to position [175, 0]
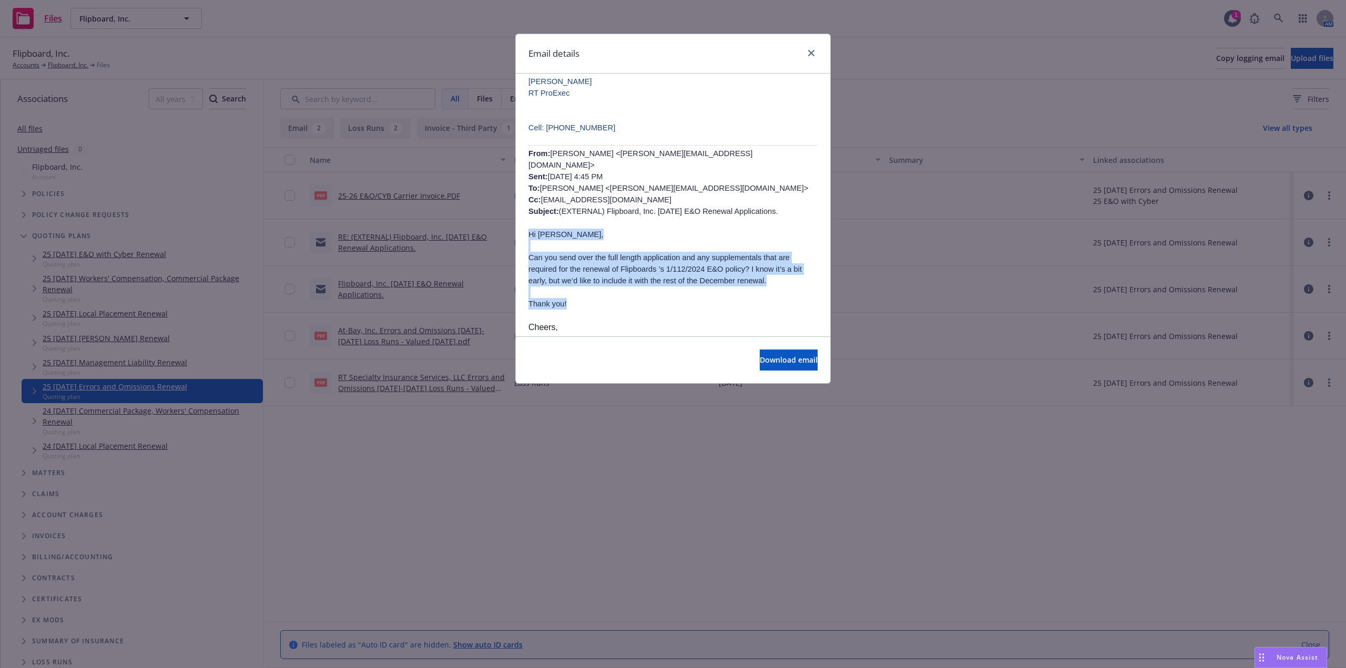
drag, startPoint x: 528, startPoint y: 217, endPoint x: 770, endPoint y: 291, distance: 252.9
click at [770, 291] on div "Hi [PERSON_NAME], Here is the application needed for this renewal. Thanks. Best…" at bounding box center [672, 240] width 289 height 517
copy div "Hi [PERSON_NAME], Can you send over the full length application and any supplem…"
